Goal: Transaction & Acquisition: Purchase product/service

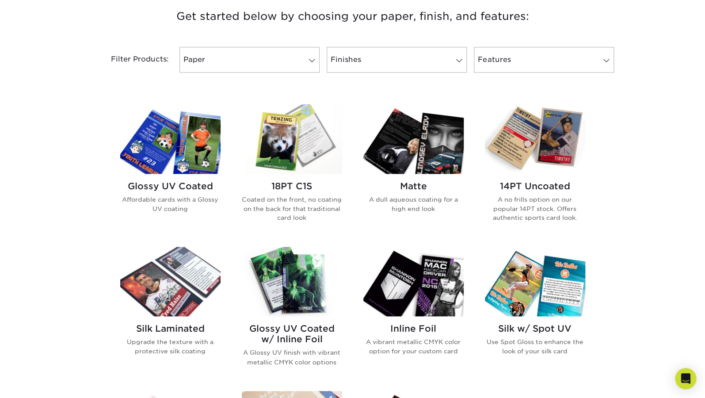
scroll to position [343, 0]
click at [234, 61] on link "Paper" at bounding box center [249, 59] width 140 height 26
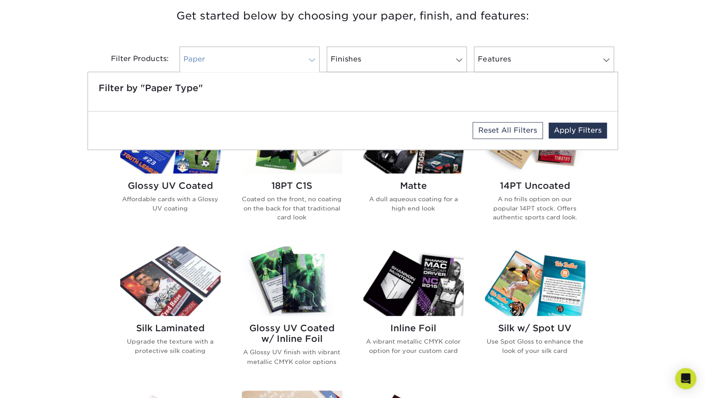
click at [234, 61] on link "Paper" at bounding box center [249, 59] width 140 height 26
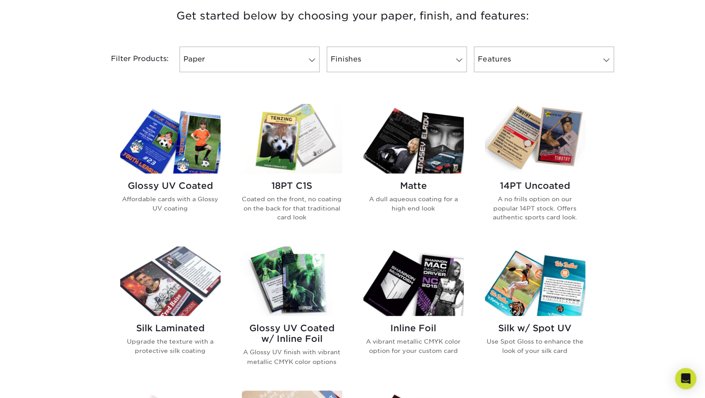
scroll to position [364, 0]
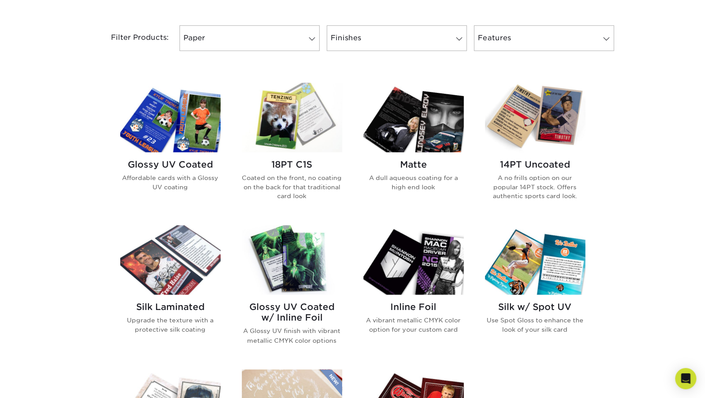
click at [458, 111] on img at bounding box center [413, 117] width 100 height 69
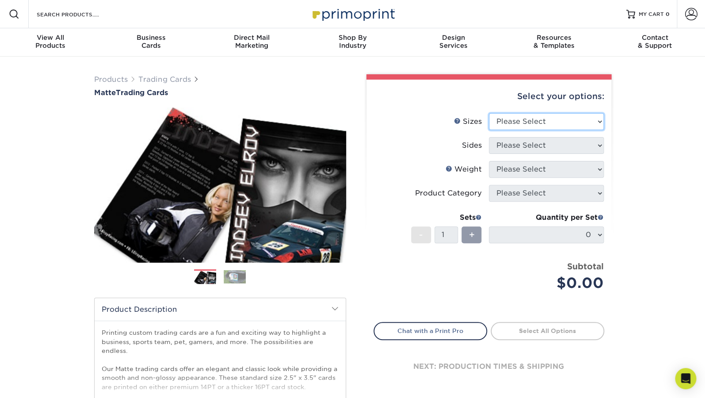
select select "2.50x3.50"
click option "2.5" x 3.5"" at bounding box center [0, 0] width 0 height 0
select select "13abbda7-1d64-4f25-8bb2-c179b224825d"
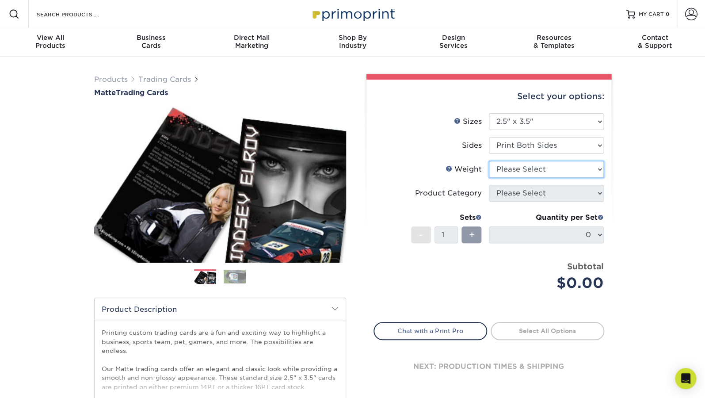
select select "16PT"
